Goal: Information Seeking & Learning: Learn about a topic

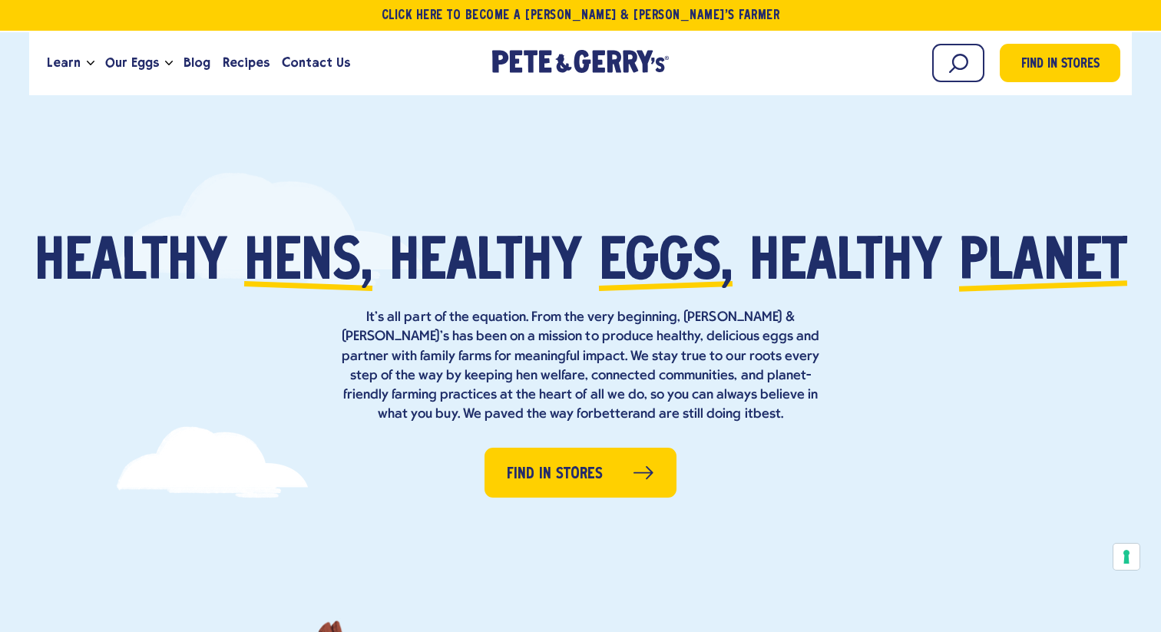
click at [594, 144] on div "Healthy hens, healthy eggs, healthy planet It’s all part of the equation. From …" at bounding box center [580, 467] width 1161 height 681
click at [405, 178] on div at bounding box center [269, 229] width 307 height 115
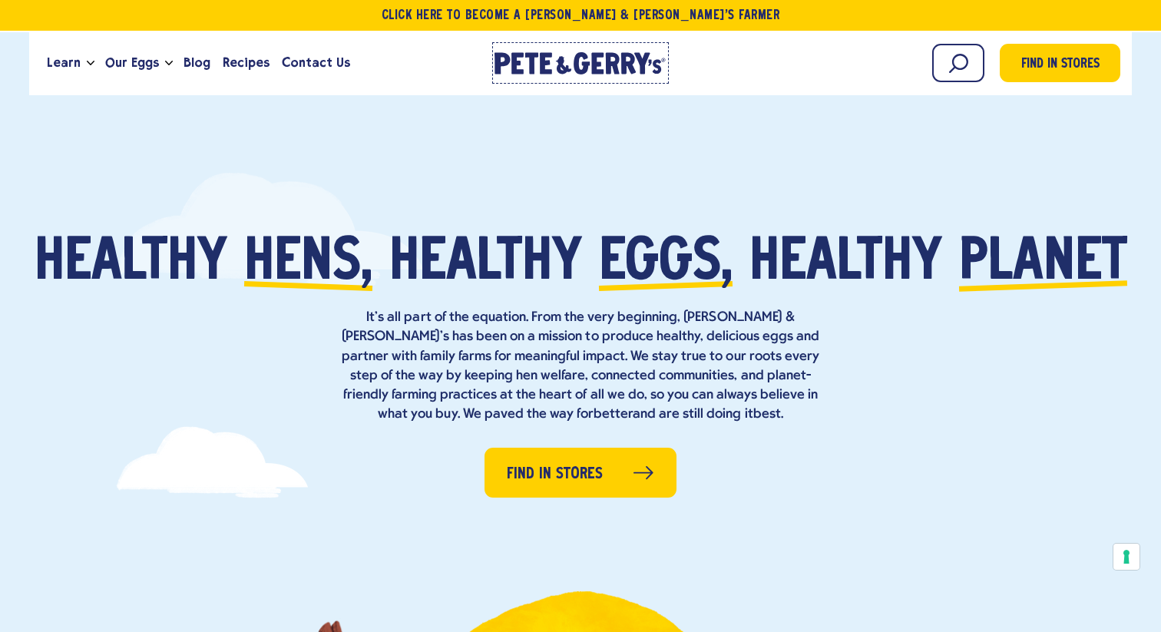
click at [562, 47] on link "[PERSON_NAME] & [PERSON_NAME]'s Homepage" at bounding box center [580, 62] width 177 height 41
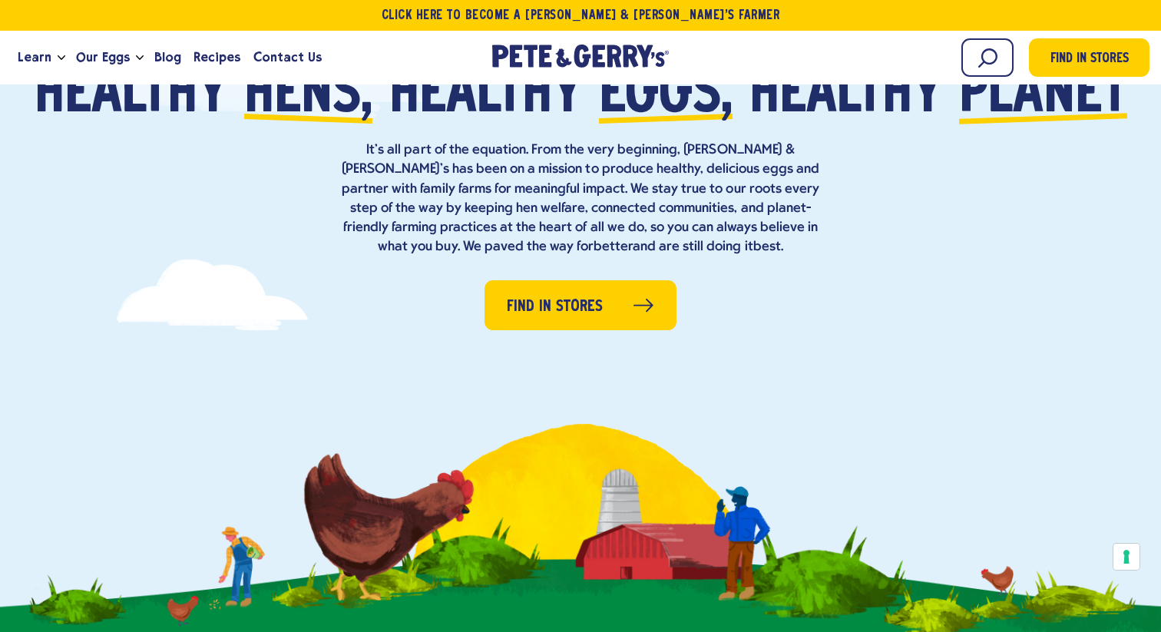
scroll to position [181, 0]
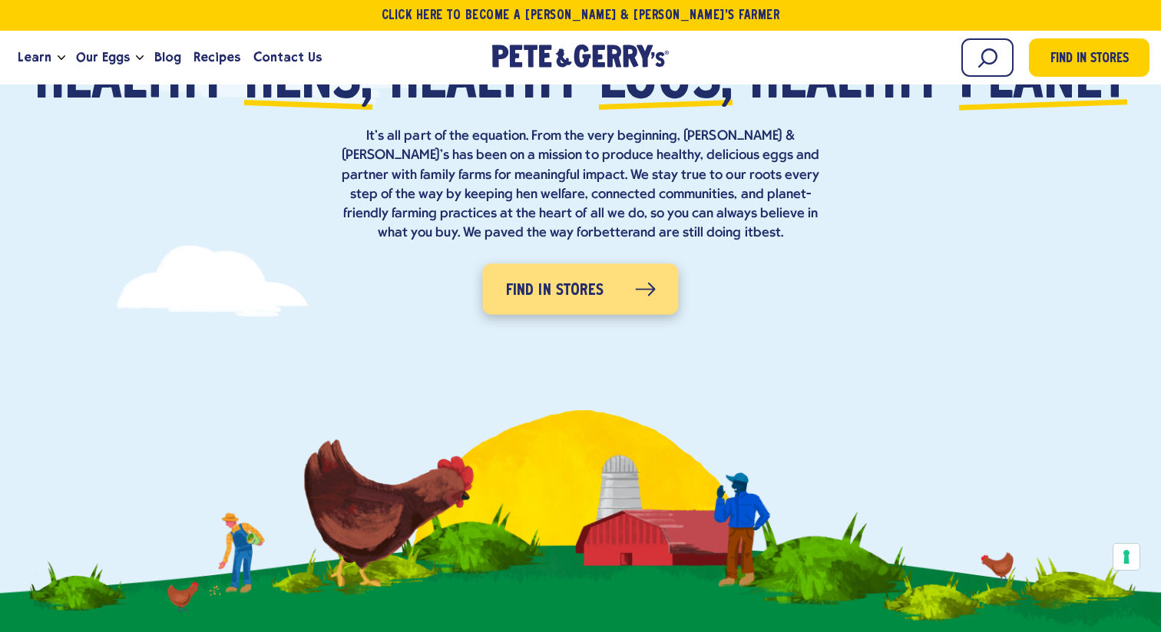
click at [584, 299] on span "Find in Stores" at bounding box center [555, 291] width 98 height 25
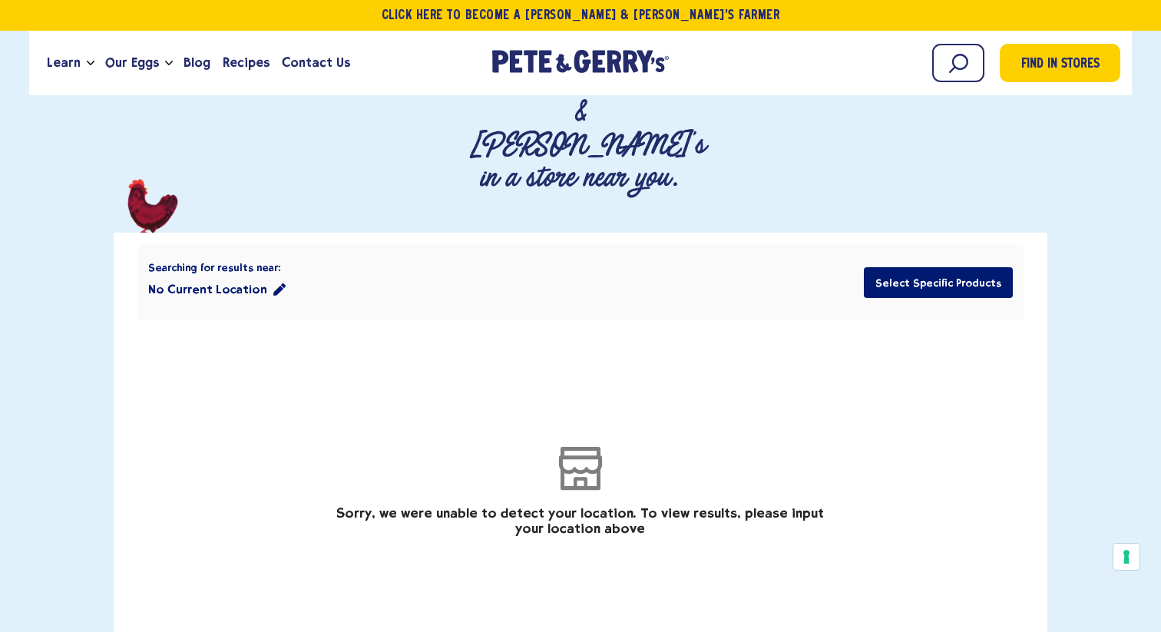
scroll to position [240, 0]
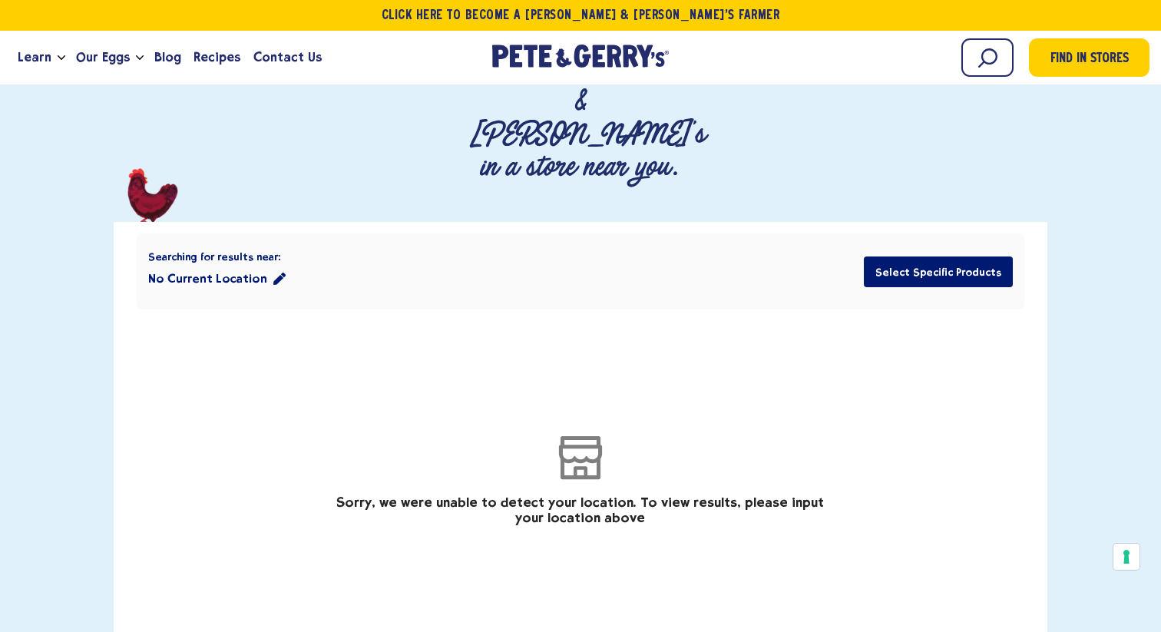
click at [253, 263] on button "No Current Location" at bounding box center [216, 278] width 137 height 31
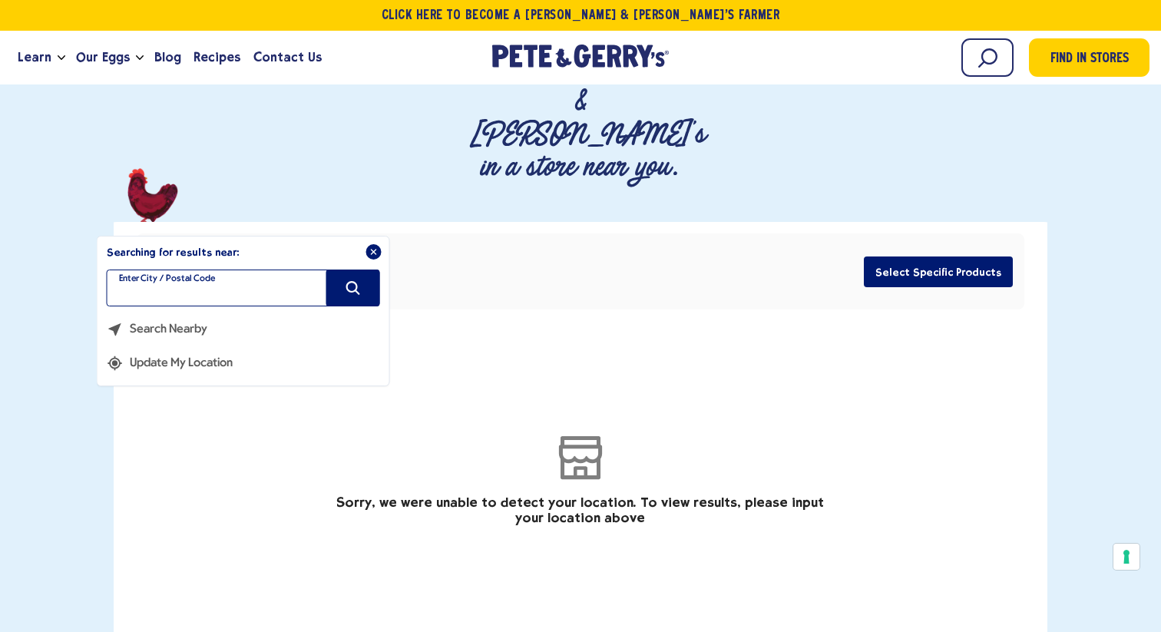
click at [253, 270] on input "filter" at bounding box center [243, 288] width 273 height 37
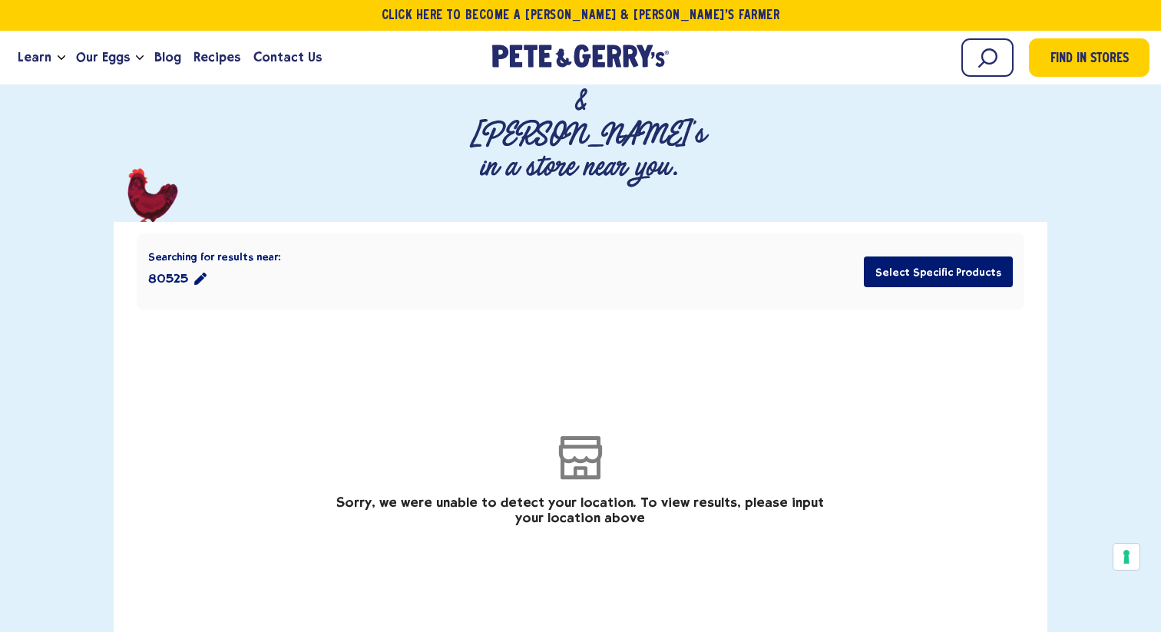
type input "*****"
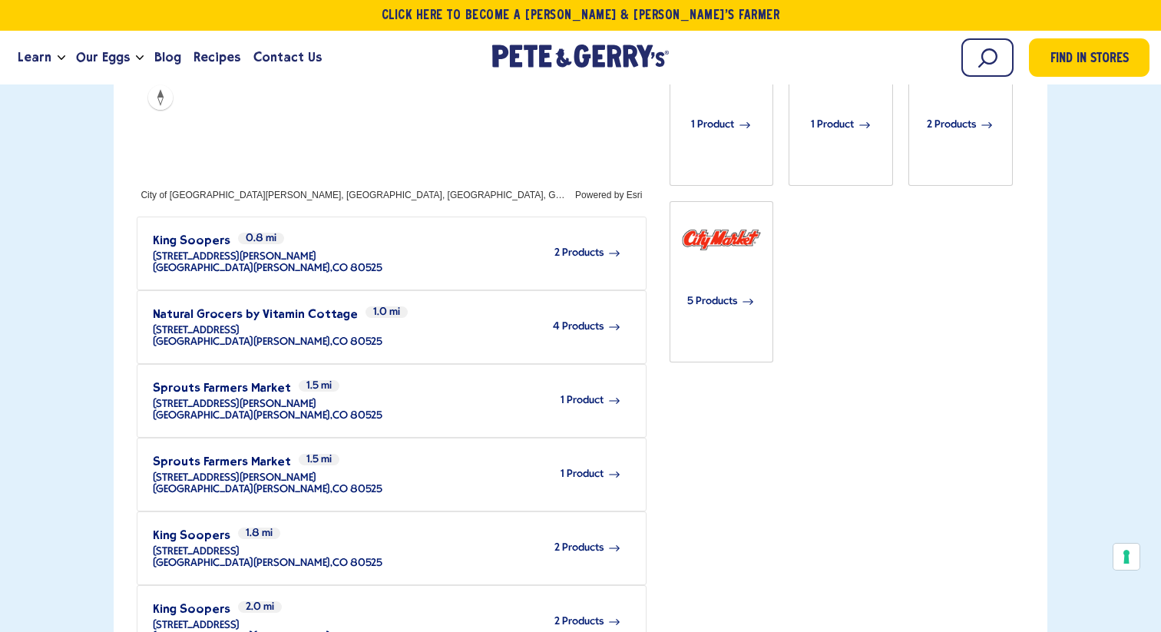
scroll to position [0, 0]
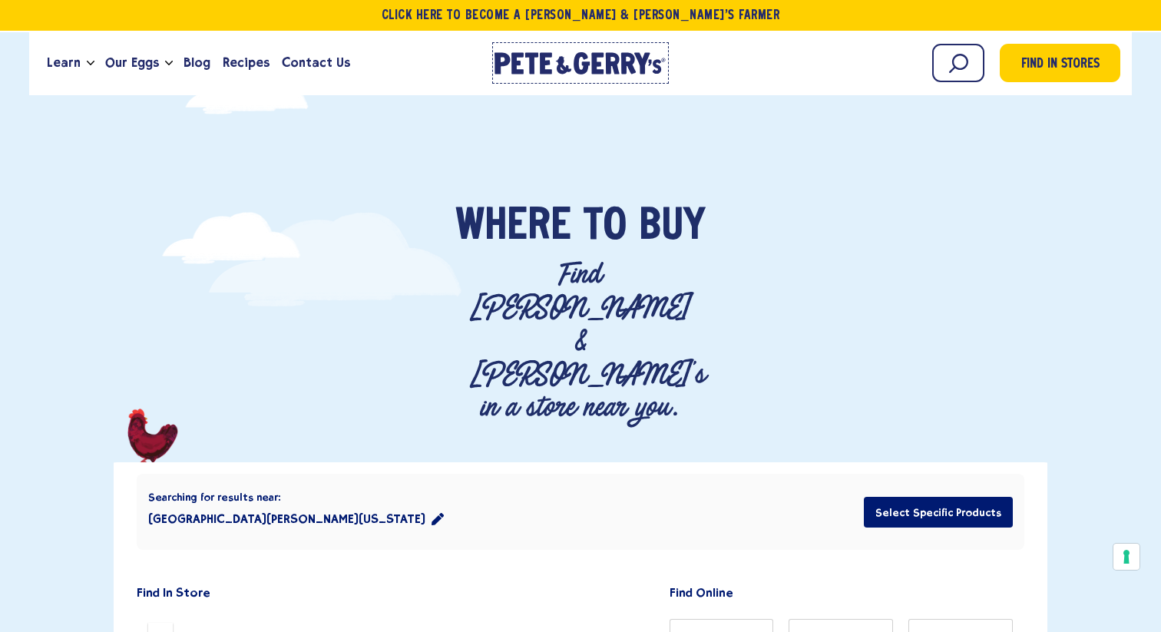
click at [568, 65] on icon at bounding box center [563, 65] width 15 height 18
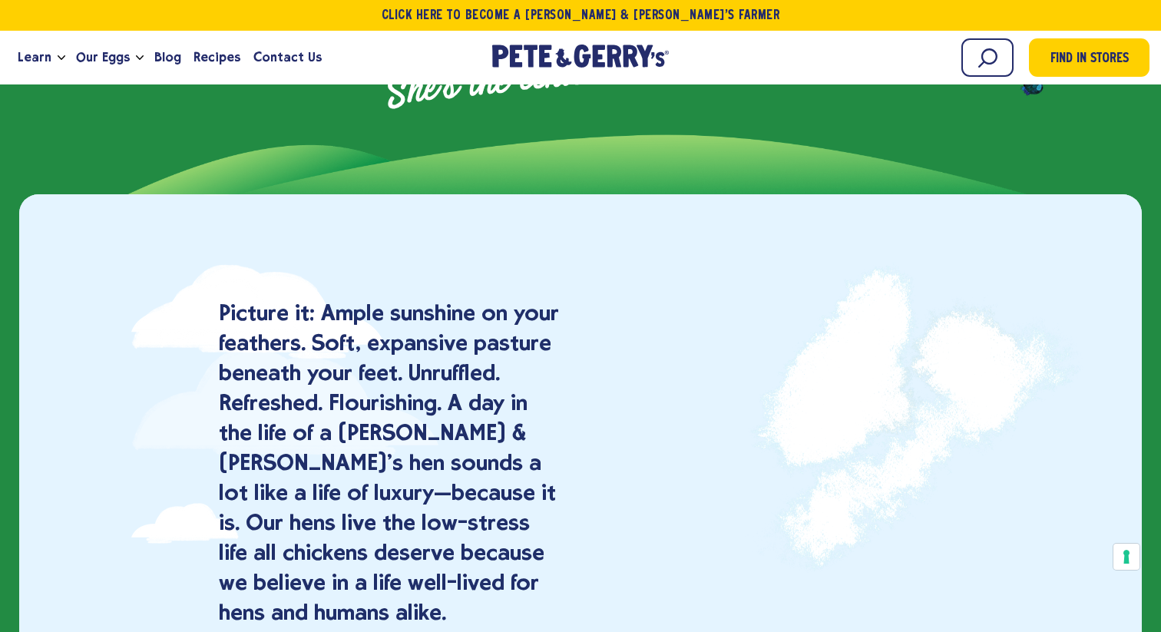
scroll to position [998, 0]
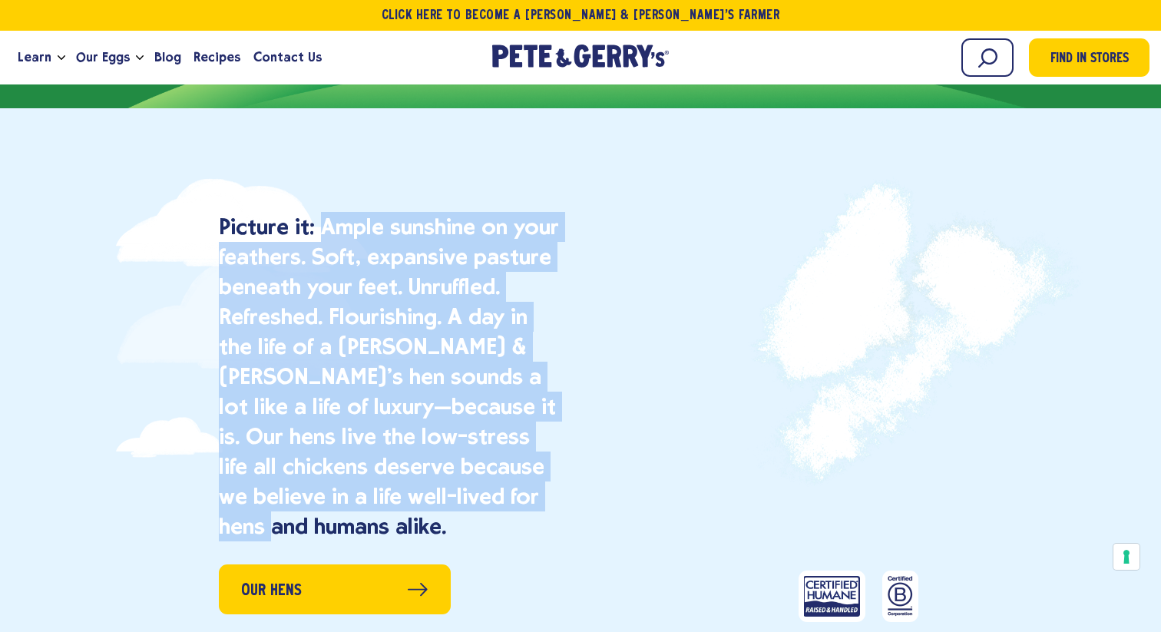
drag, startPoint x: 324, startPoint y: 223, endPoint x: 356, endPoint y: 509, distance: 287.5
click at [356, 509] on p "Picture it: Ample sunshine on your feathers. Soft, expansive pasture beneath yo…" at bounding box center [391, 376] width 344 height 329
copy p "Ample sunshine on your feathers. Soft, expansive pasture beneath your feet. Unr…"
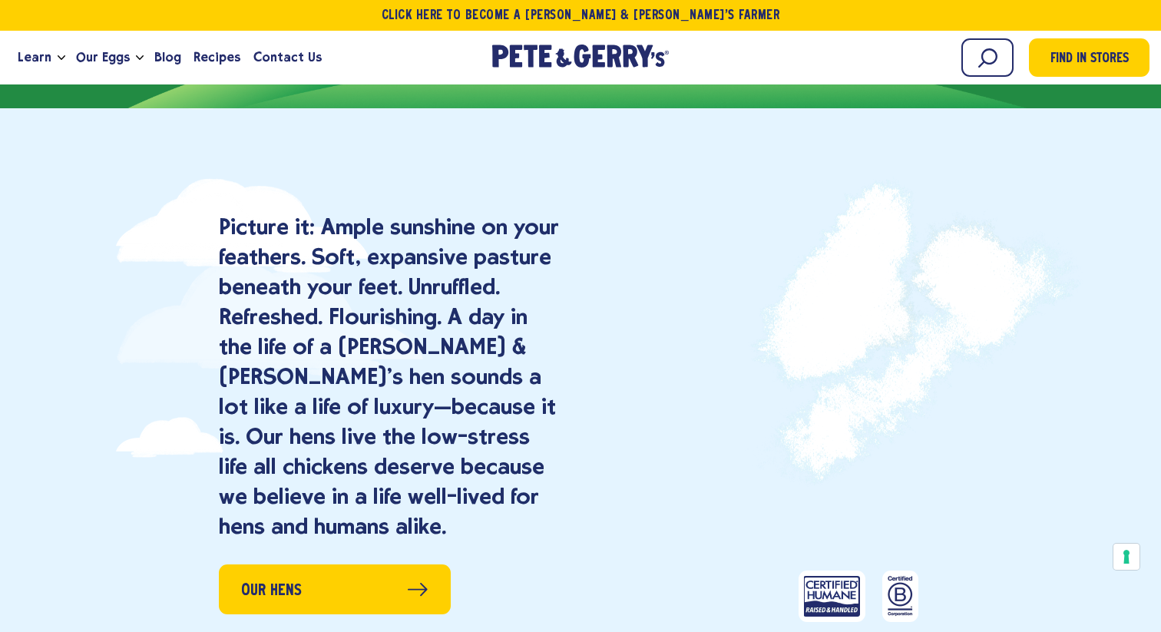
click at [617, 389] on div "Our Hens" at bounding box center [791, 413] width 420 height 456
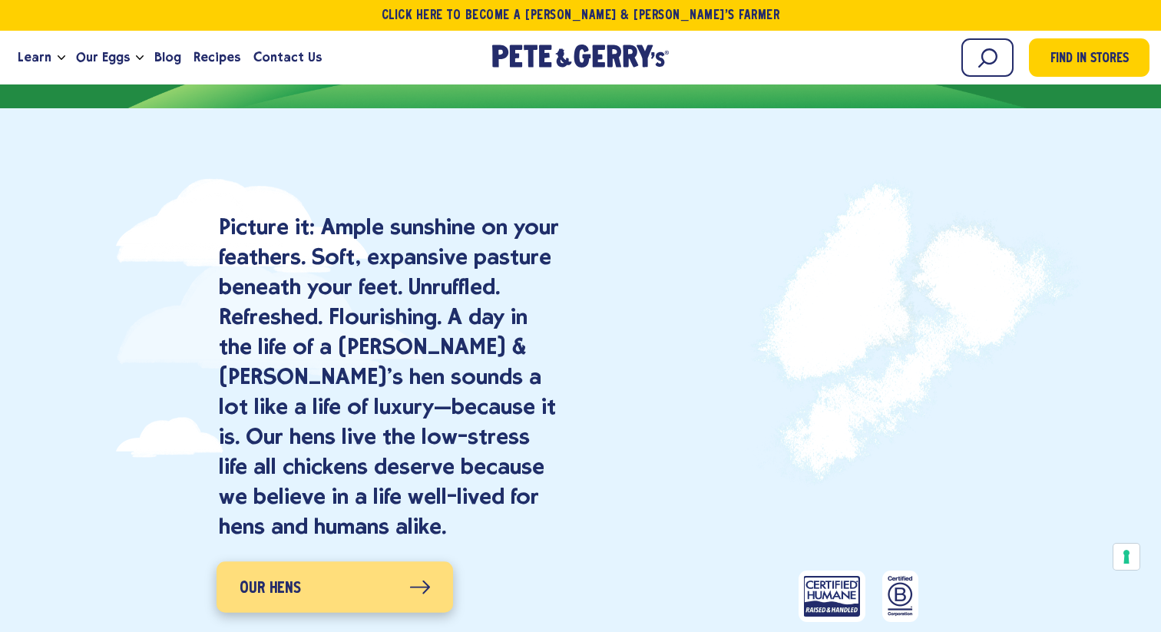
click at [372, 574] on link "Our Hens" at bounding box center [334, 587] width 237 height 51
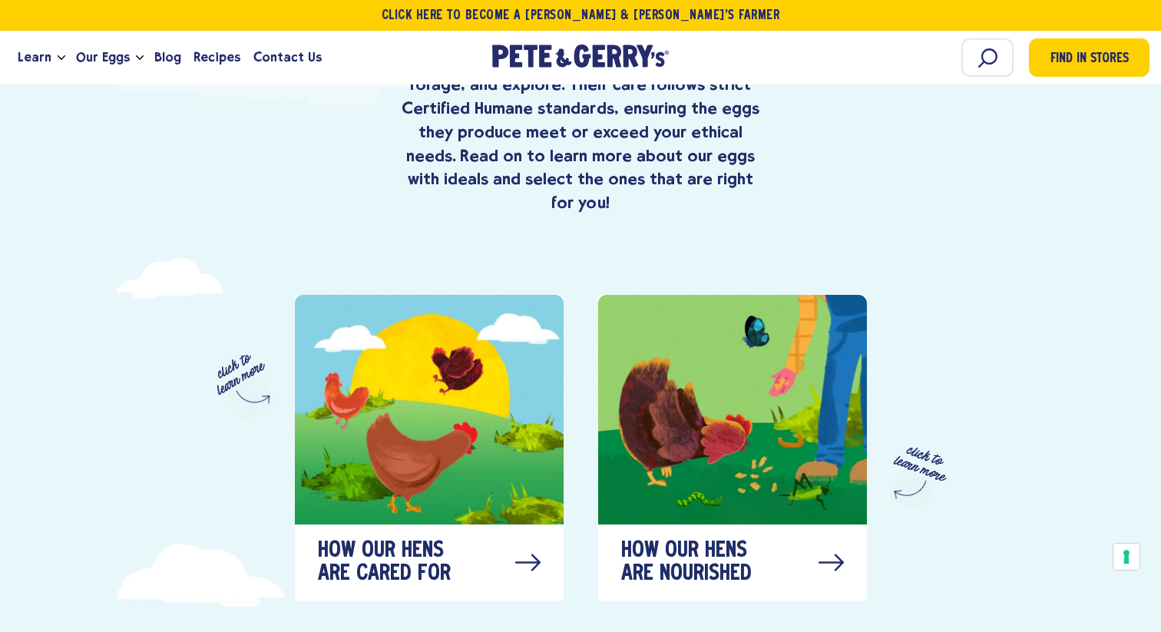
scroll to position [677, 0]
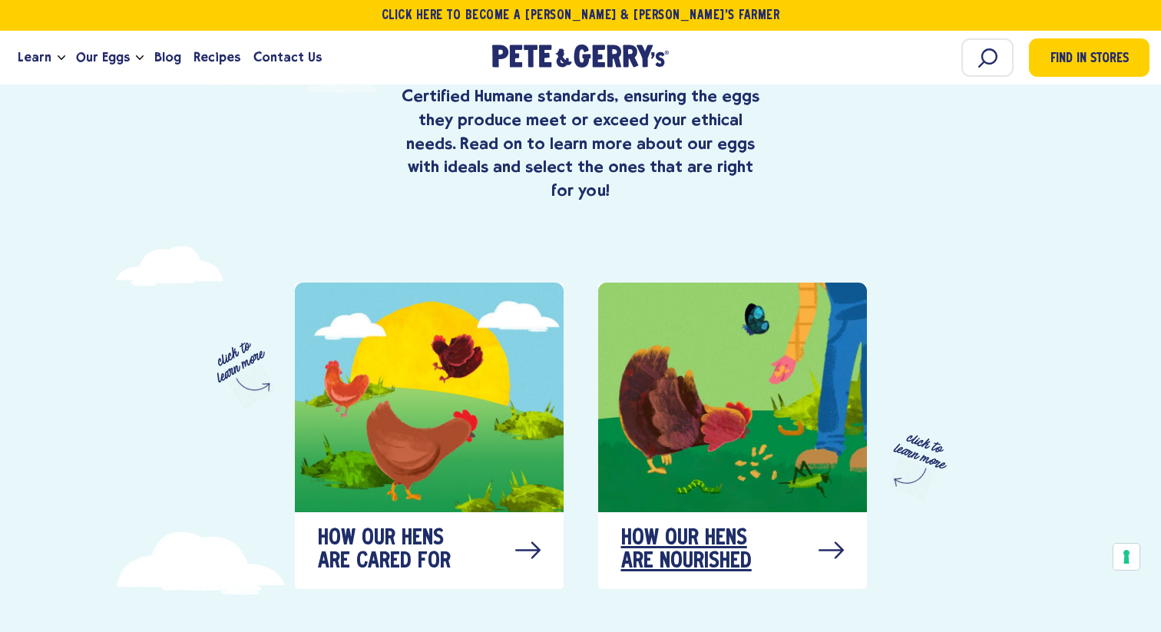
click at [698, 426] on div at bounding box center [732, 398] width 269 height 230
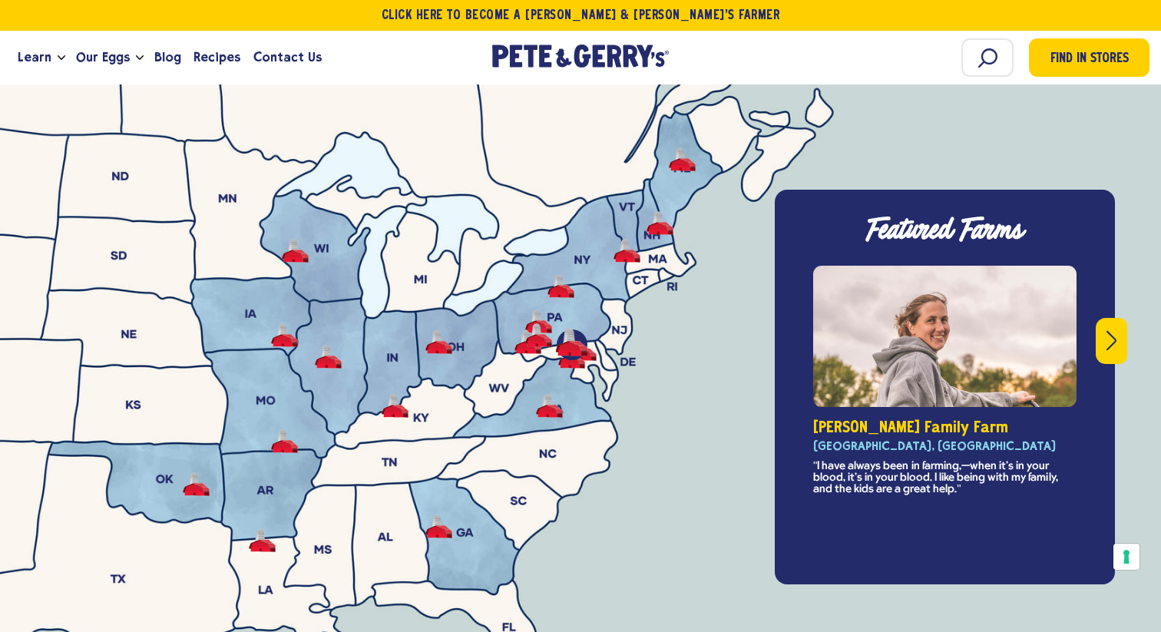
scroll to position [5437, 0]
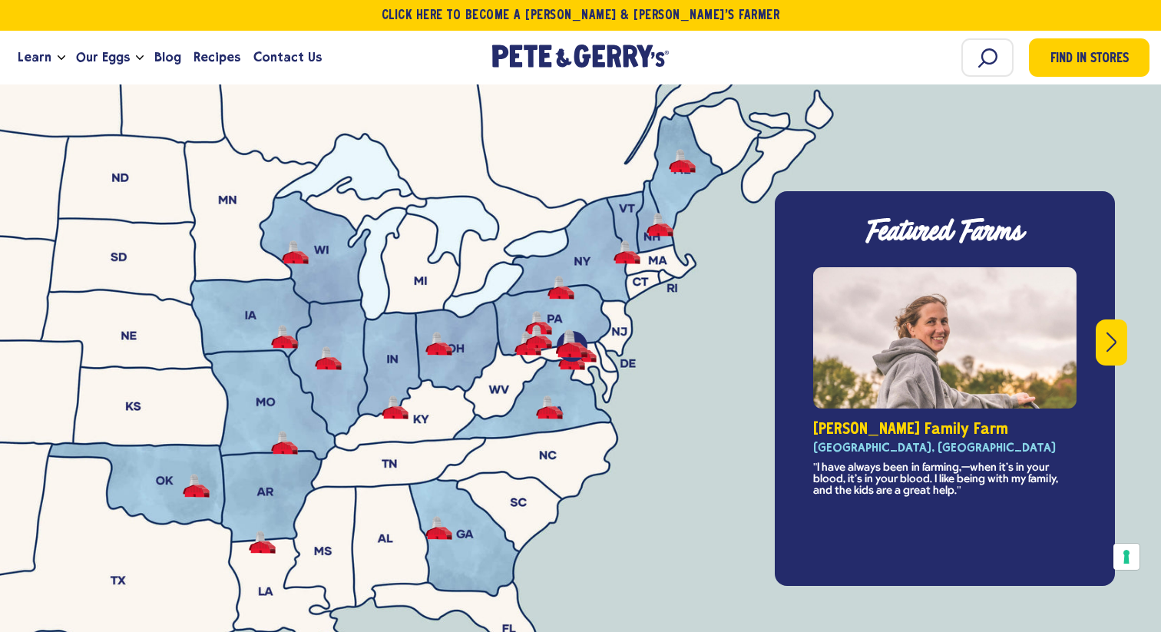
click at [1104, 319] on button "Next" at bounding box center [1111, 342] width 31 height 46
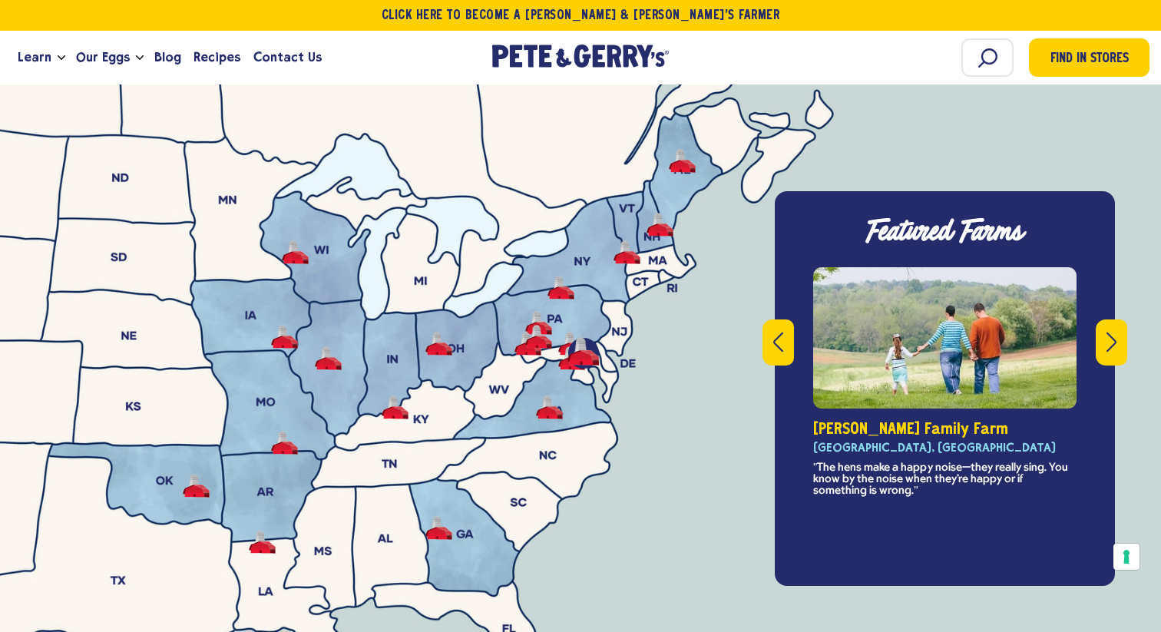
click at [1104, 319] on button "Next" at bounding box center [1111, 342] width 31 height 46
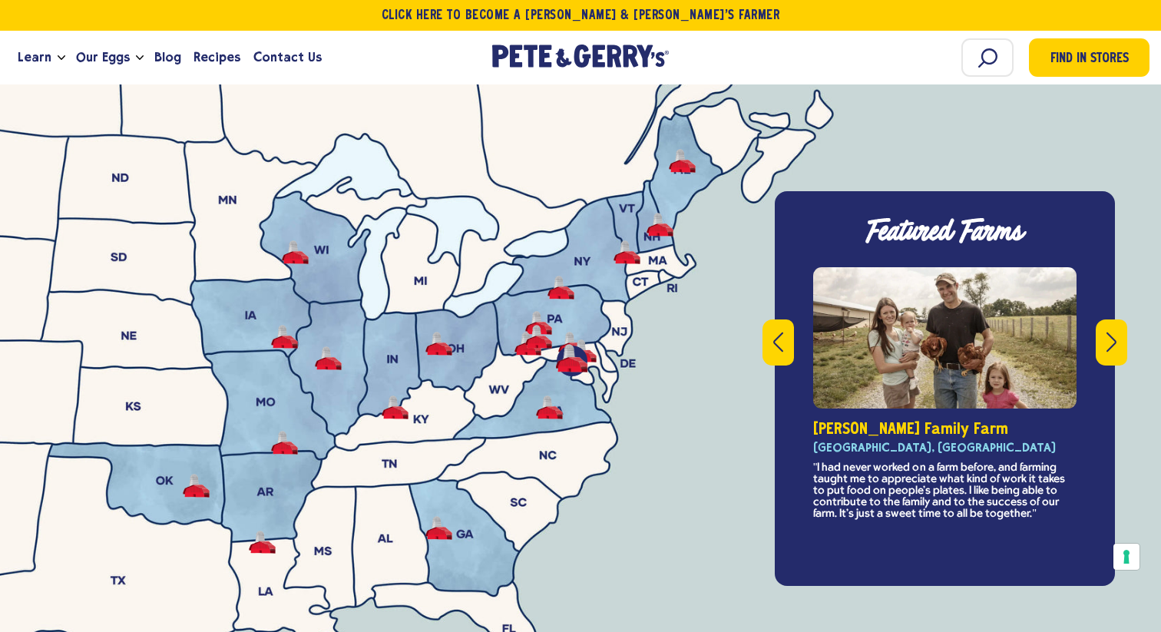
click at [1104, 319] on button "Next" at bounding box center [1111, 342] width 31 height 46
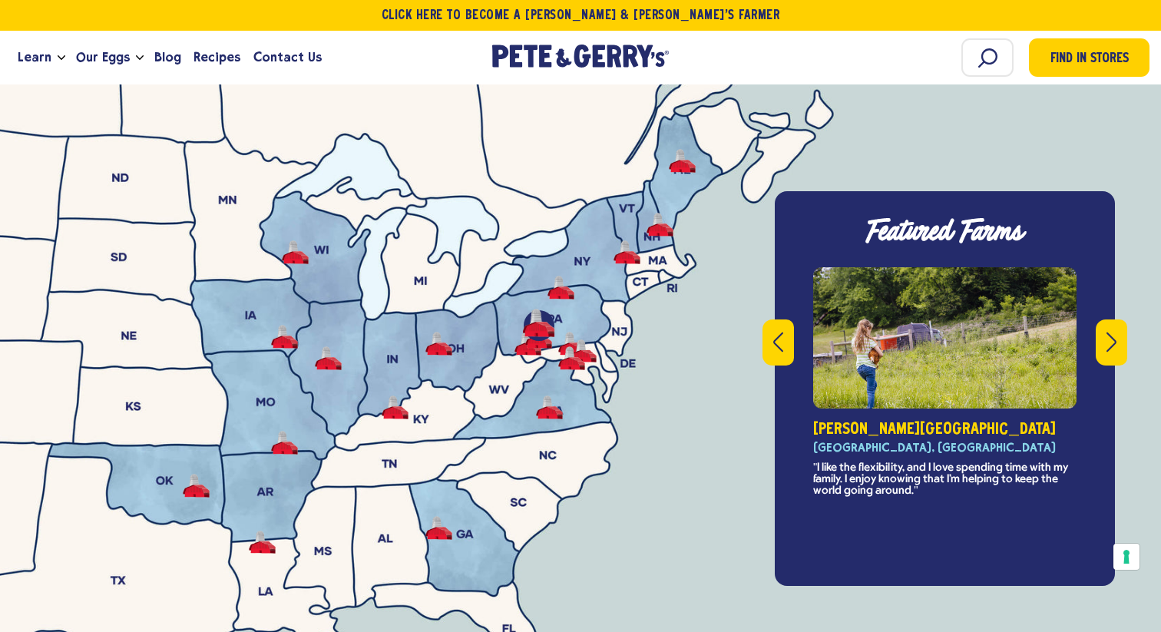
click at [1104, 319] on button "Next" at bounding box center [1111, 342] width 31 height 46
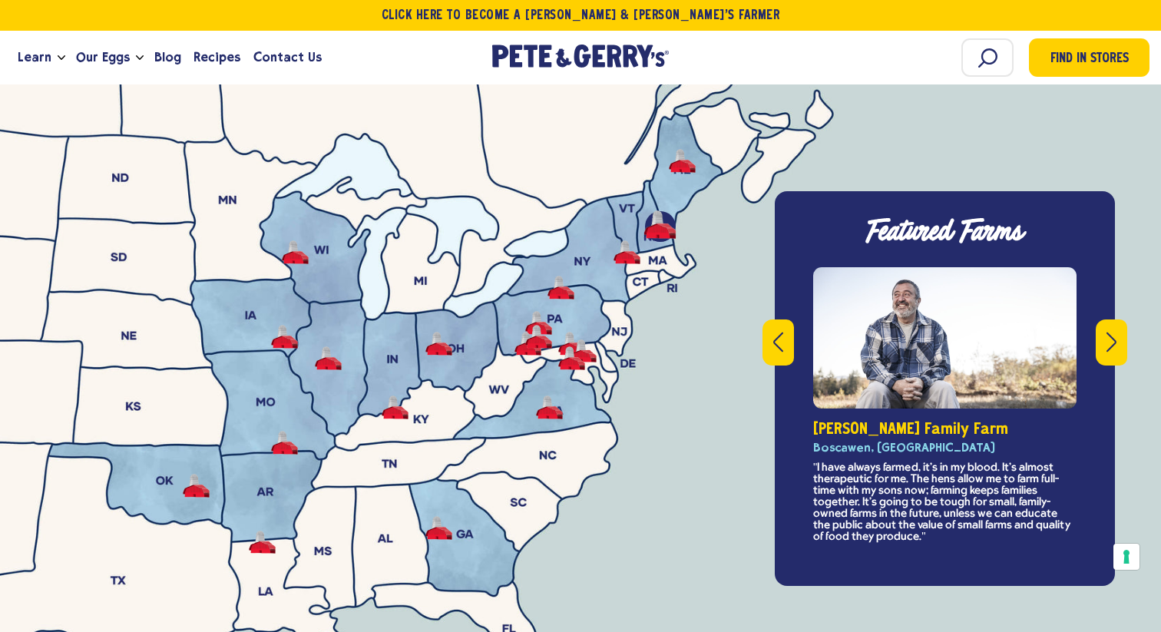
click at [1104, 319] on button "Next" at bounding box center [1111, 342] width 31 height 46
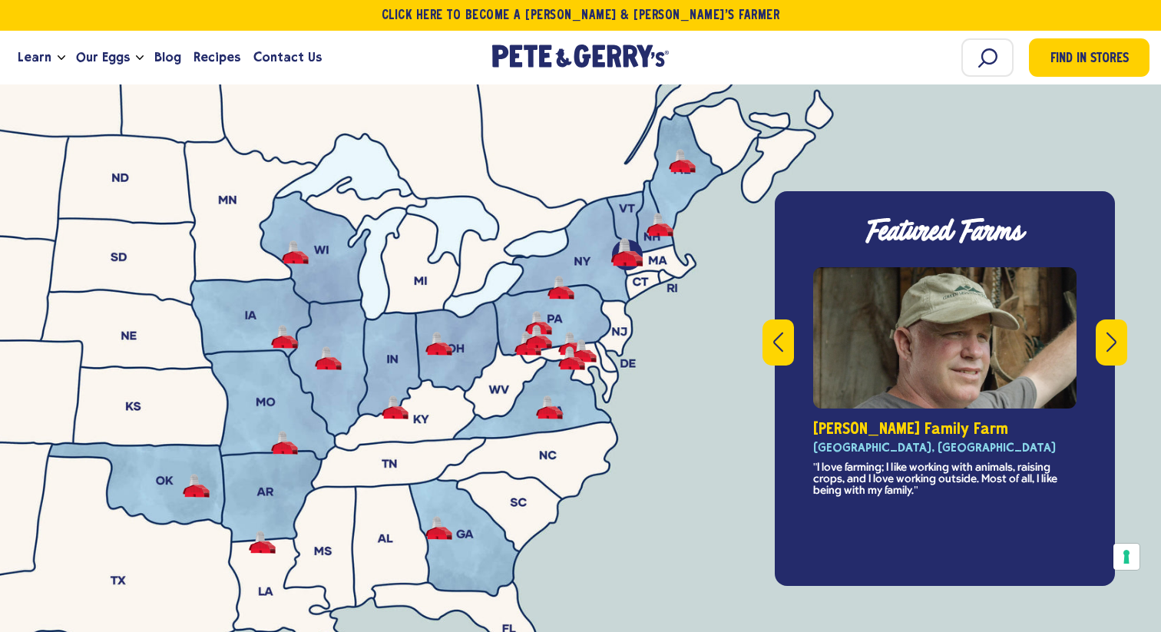
click at [1104, 319] on button "Next" at bounding box center [1111, 342] width 31 height 46
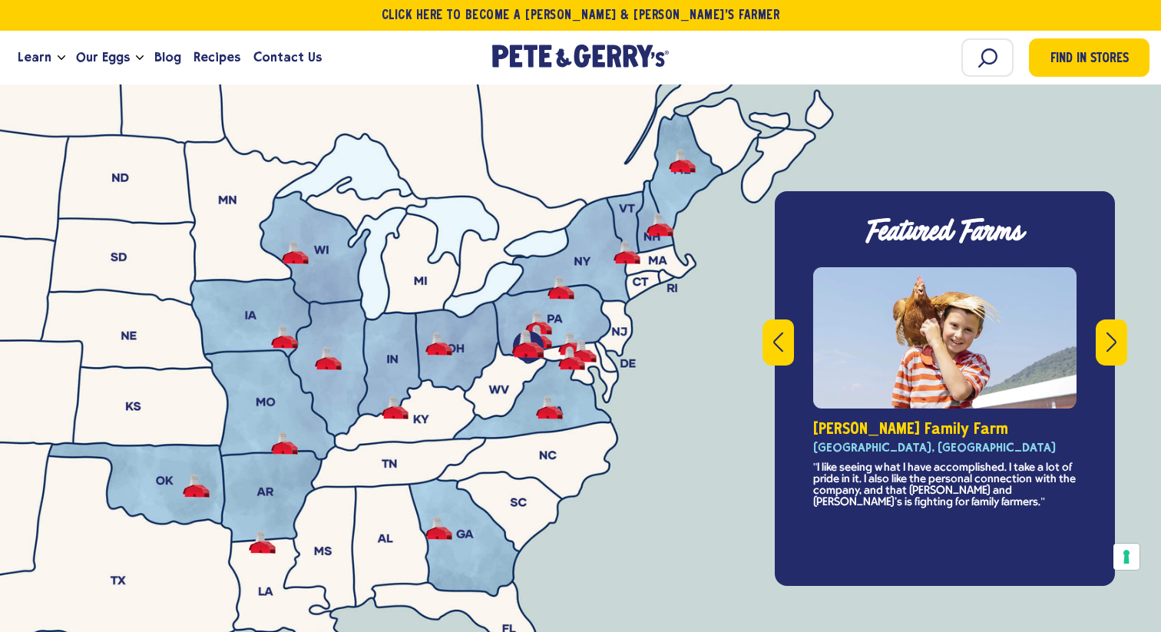
click at [1104, 319] on button "Next" at bounding box center [1111, 342] width 31 height 46
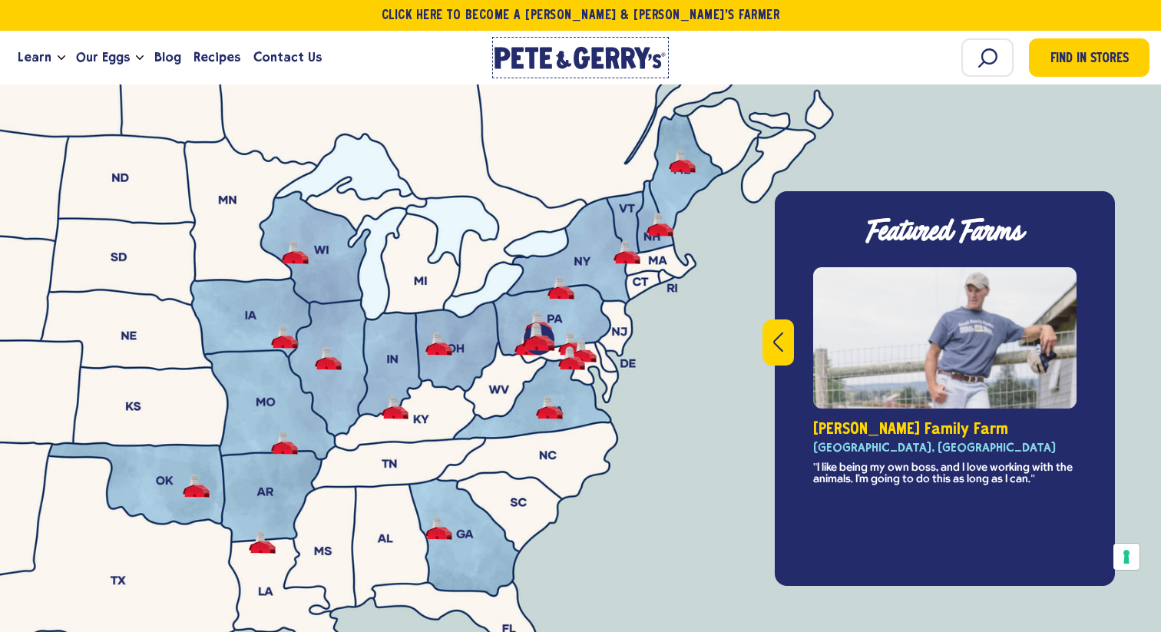
click at [510, 52] on icon "[PERSON_NAME] & [PERSON_NAME]'s Homepage" at bounding box center [581, 58] width 172 height 22
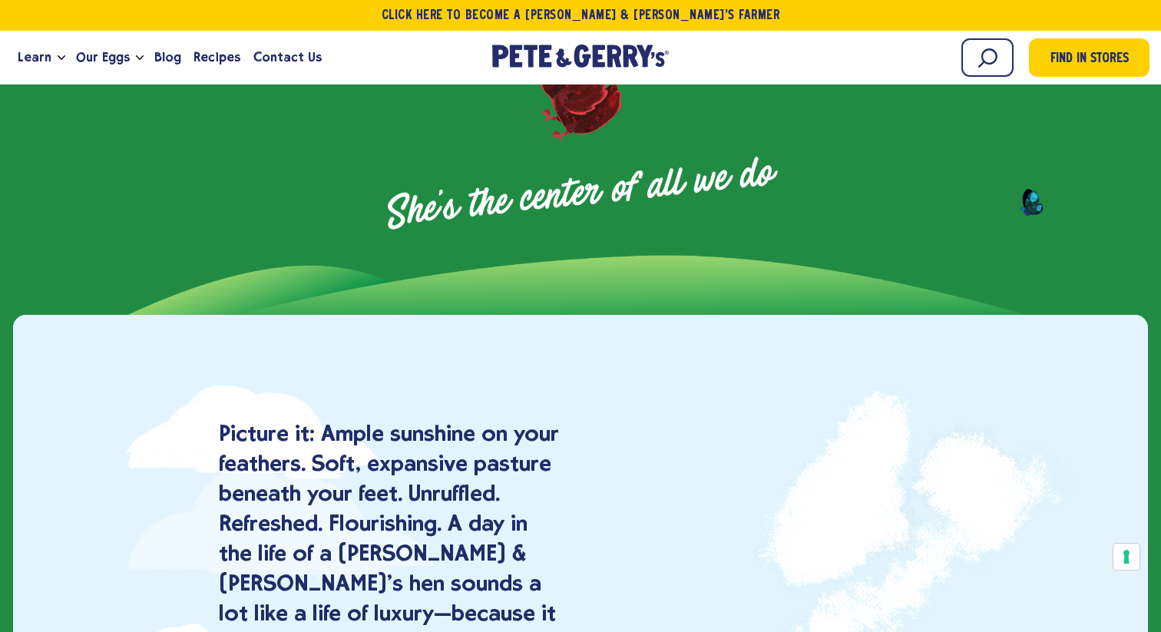
scroll to position [1143, 0]
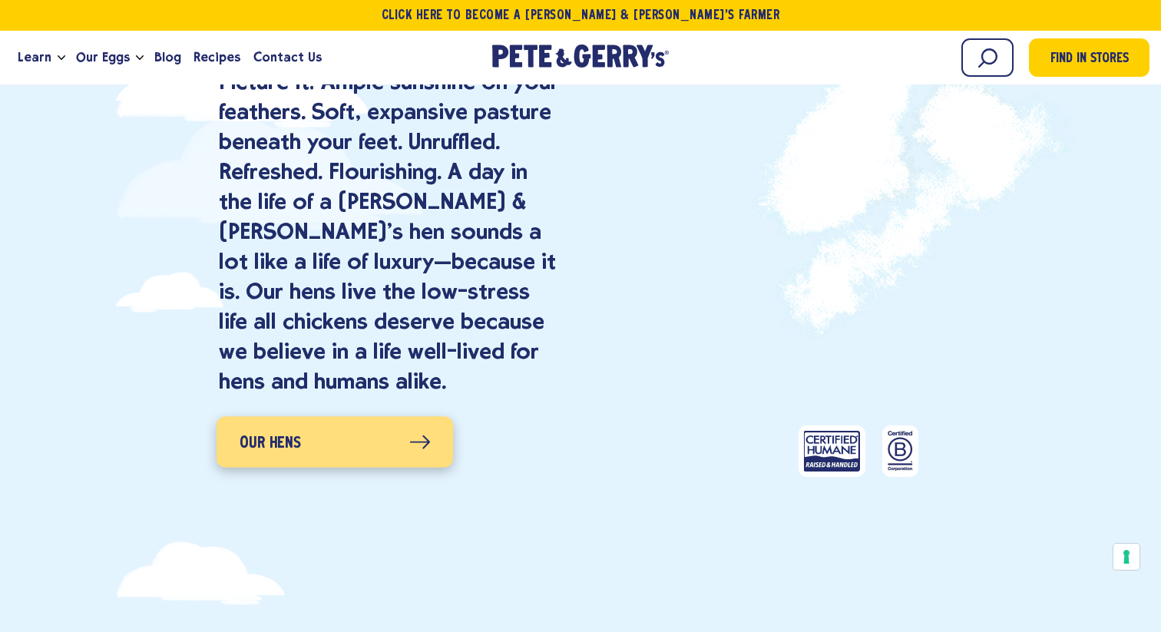
click at [277, 447] on span "Our Hens" at bounding box center [271, 444] width 62 height 25
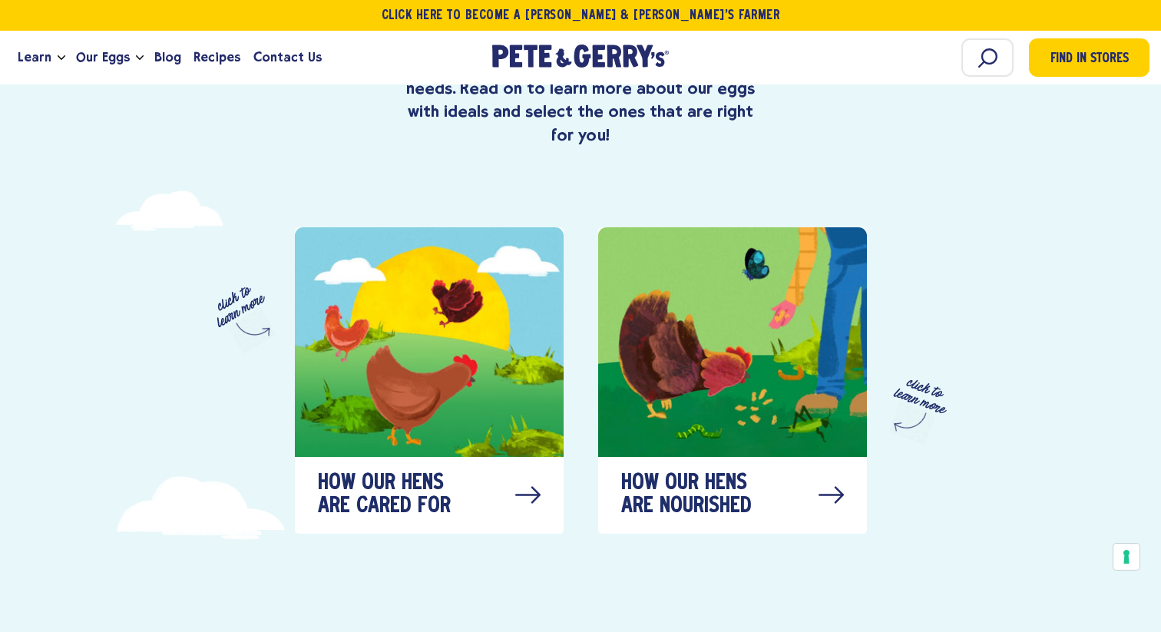
scroll to position [733, 0]
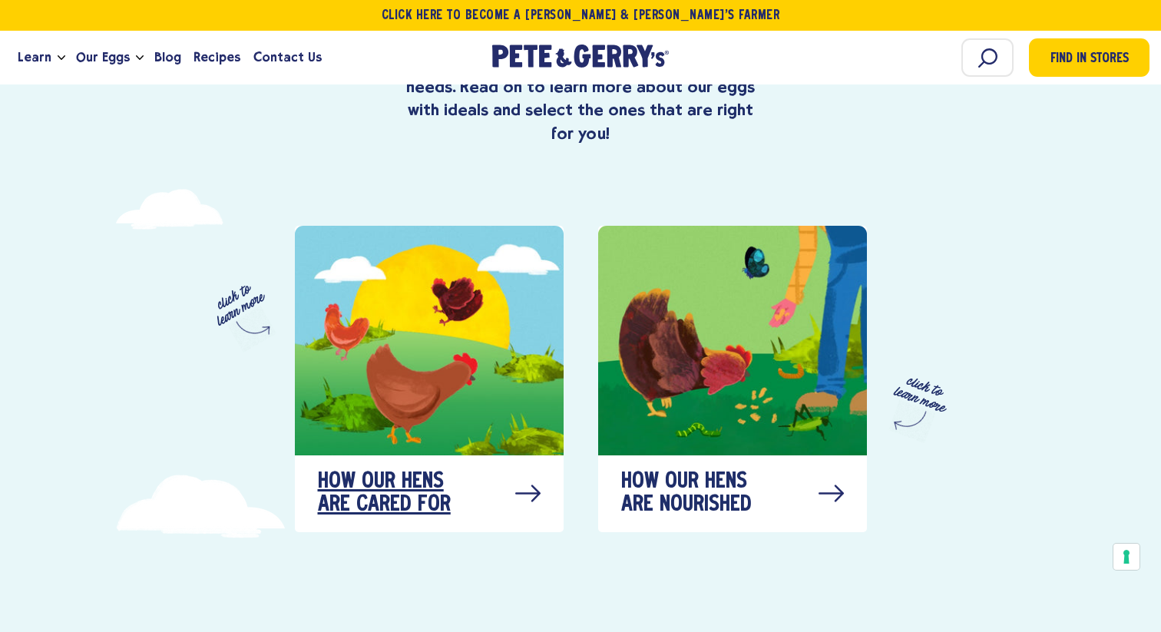
click at [486, 378] on div at bounding box center [429, 341] width 269 height 230
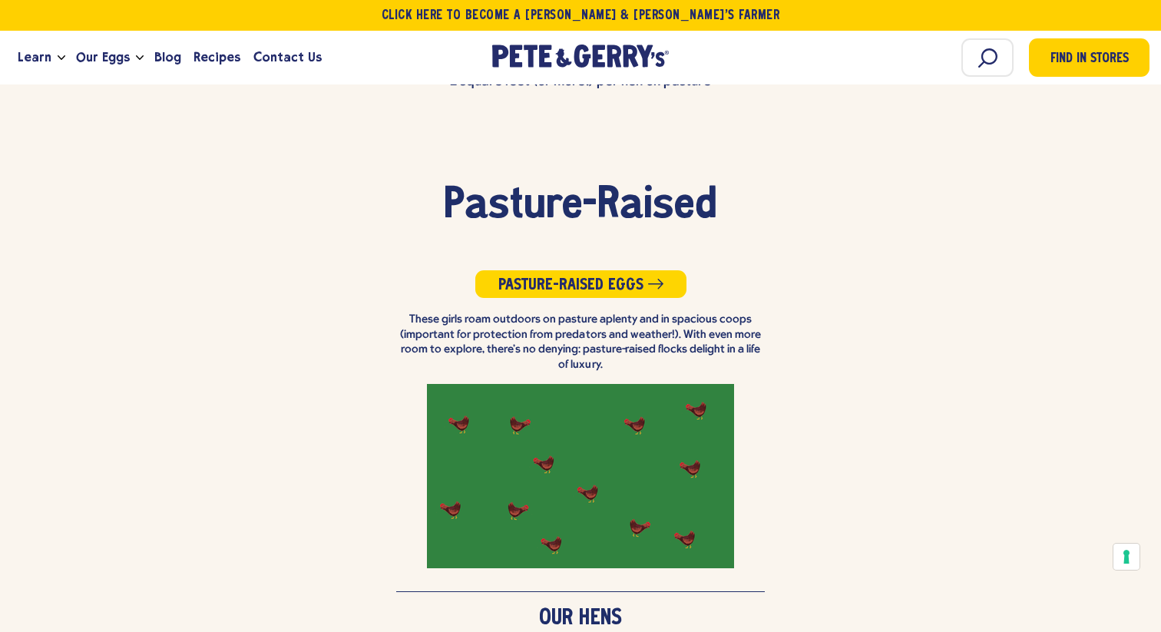
scroll to position [3583, 0]
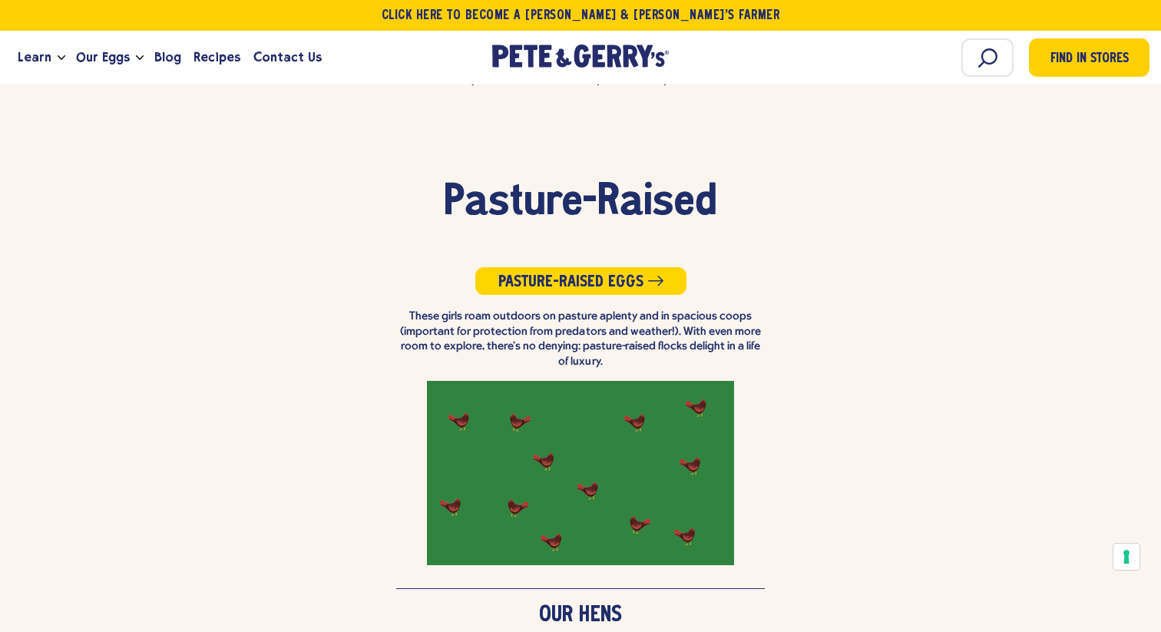
click at [802, 407] on div "Pasture-Raised Pasture-Raised Eggs These girls roam outdoors on pasture aplenty…" at bounding box center [580, 384] width 1161 height 409
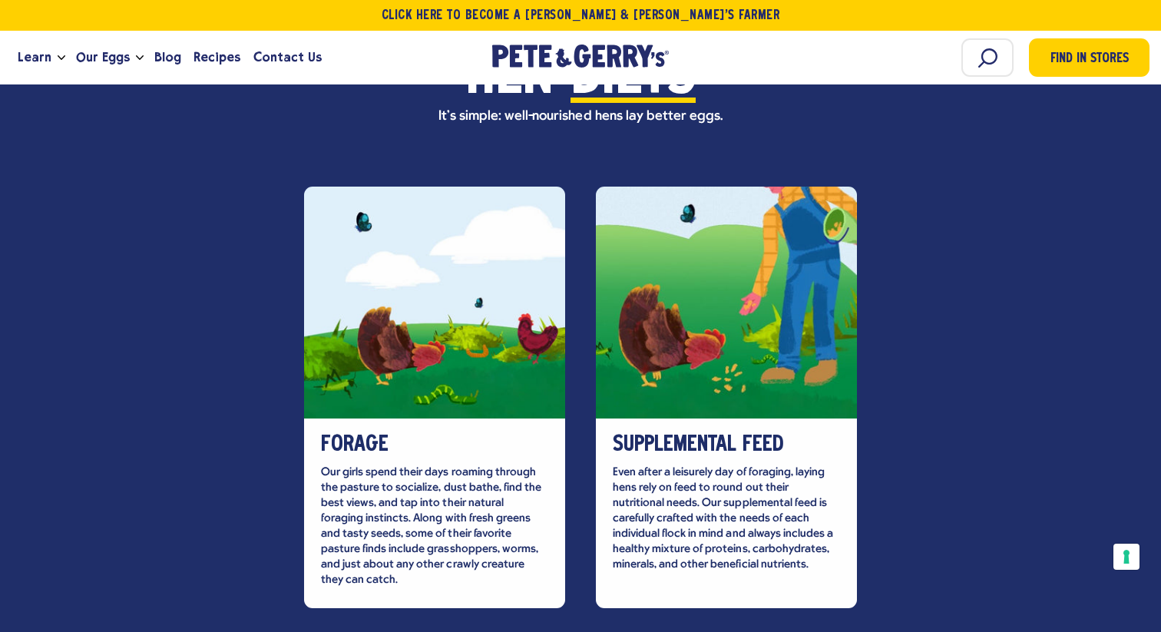
scroll to position [4420, 0]
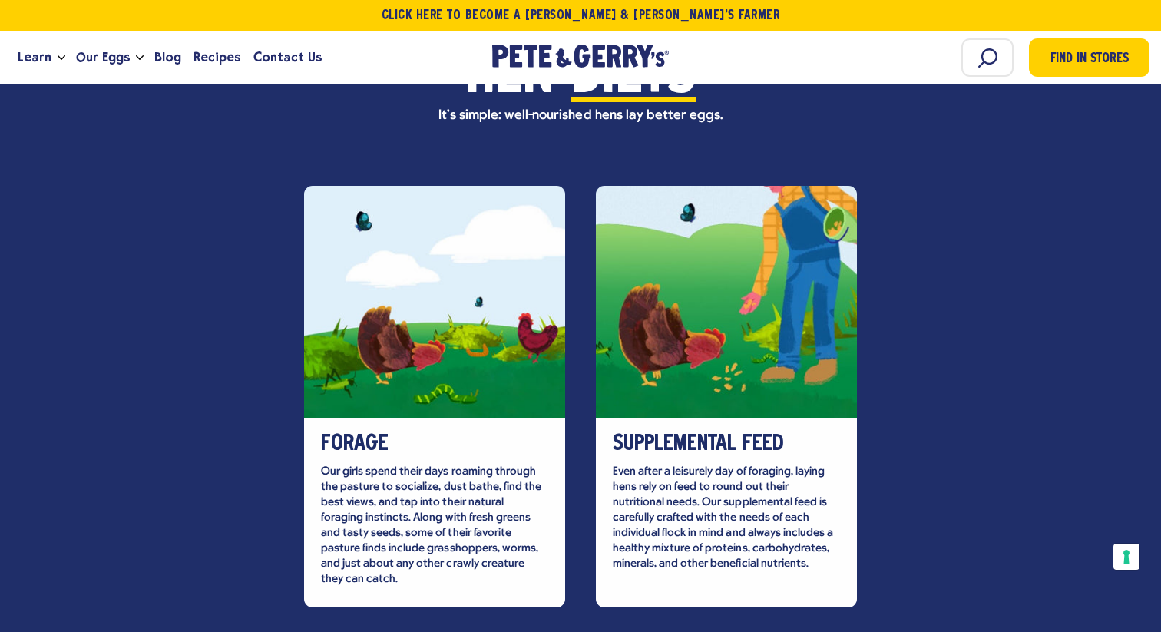
click at [940, 523] on div "Forage Our girls spend their days roaming through the pasture to socialize, dus…" at bounding box center [580, 397] width 1161 height 422
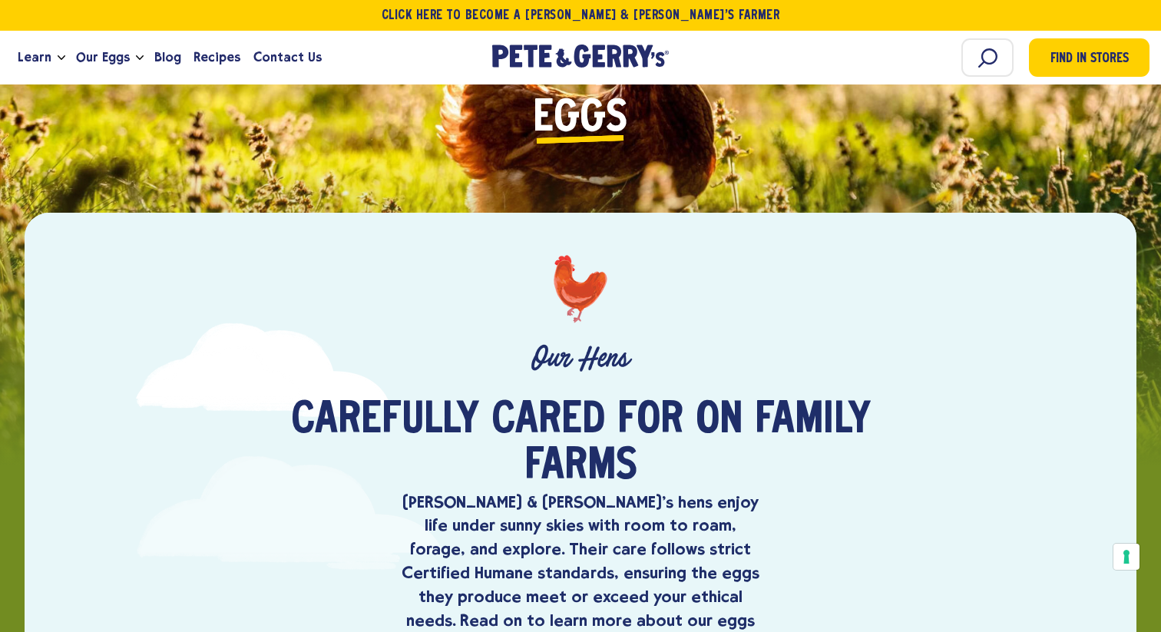
scroll to position [436, 0]
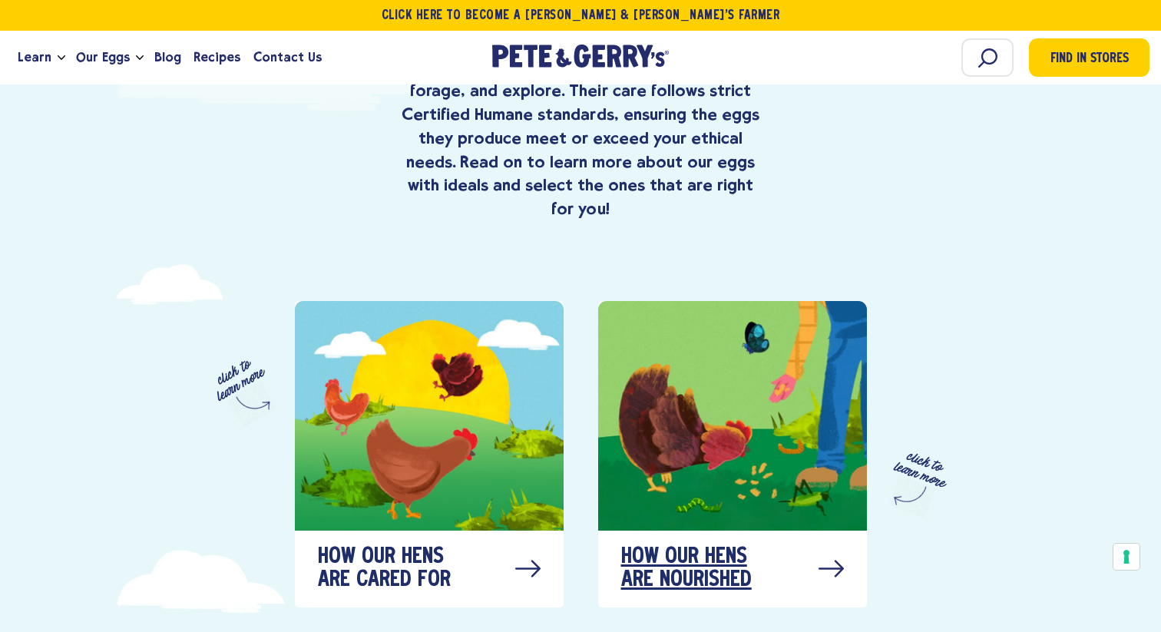
click at [684, 412] on div at bounding box center [732, 416] width 269 height 230
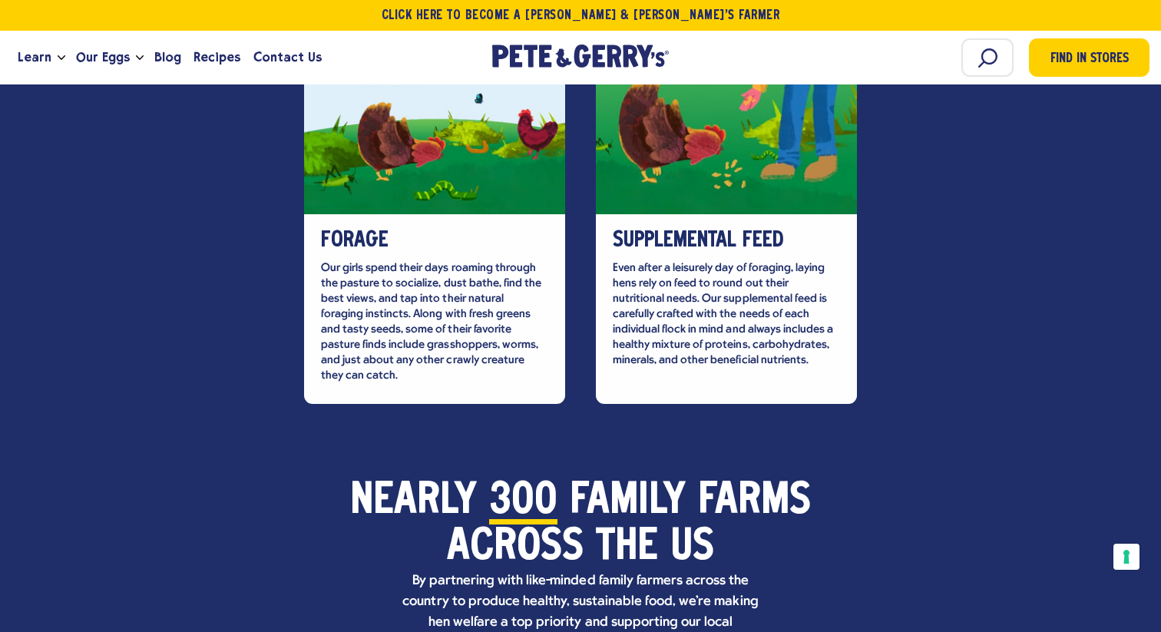
scroll to position [4624, 0]
